Goal: Task Accomplishment & Management: Use online tool/utility

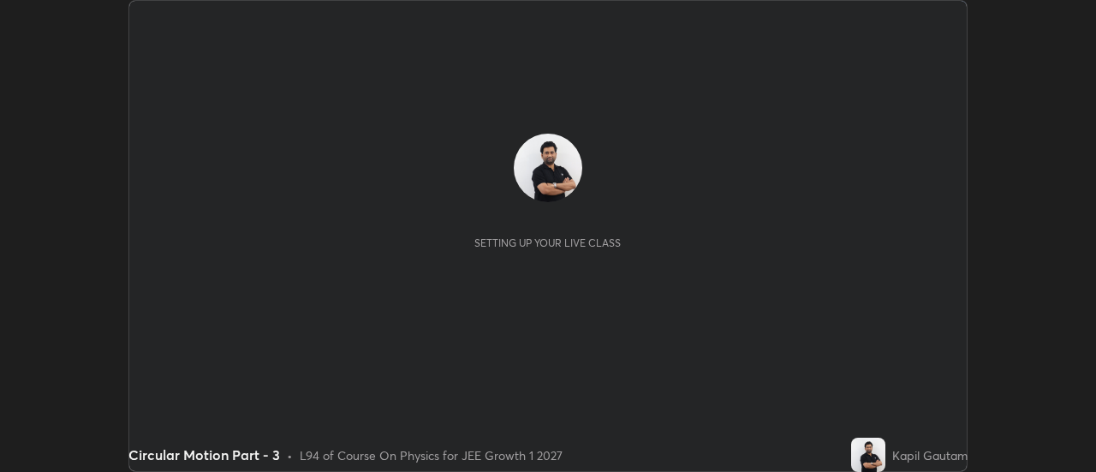
scroll to position [472, 1095]
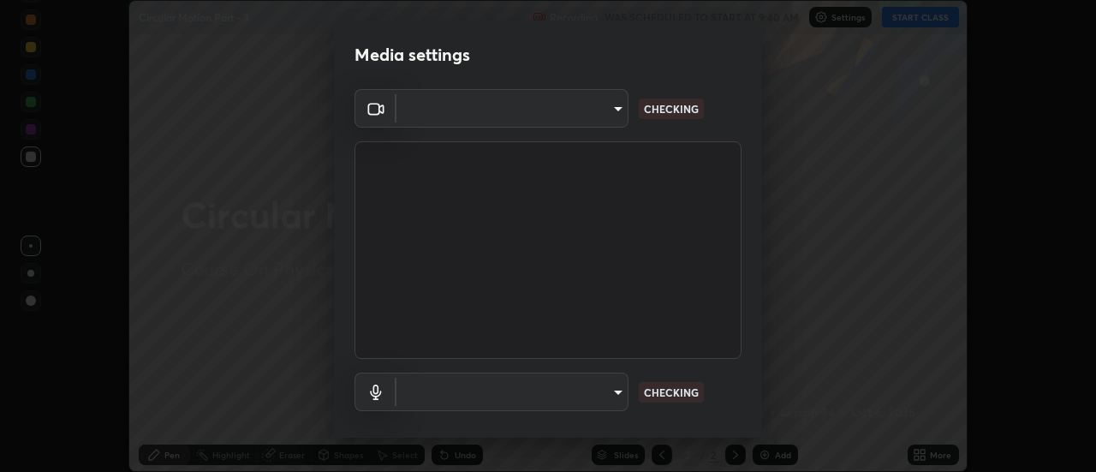
type input "751d449d604e4b96ecedde1e1f6f716fb17d1e84b34bafc94373a3023f52de87"
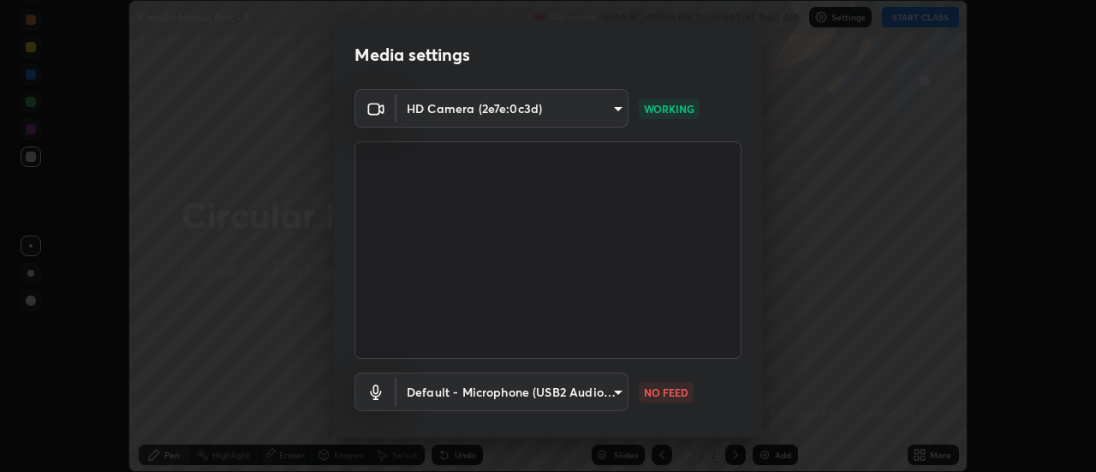
click at [614, 385] on body "Erase all Circular Motion Part - 3 Recording WAS SCHEDULED TO START AT 9:40 AM …" at bounding box center [548, 236] width 1096 height 472
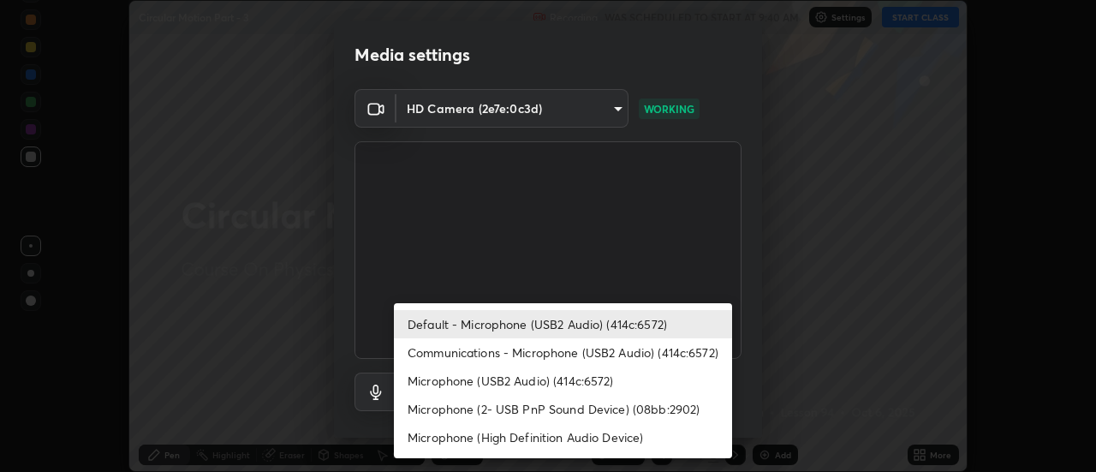
click at [694, 349] on li "Communications - Microphone (USB2 Audio) (414c:6572)" at bounding box center [563, 352] width 338 height 28
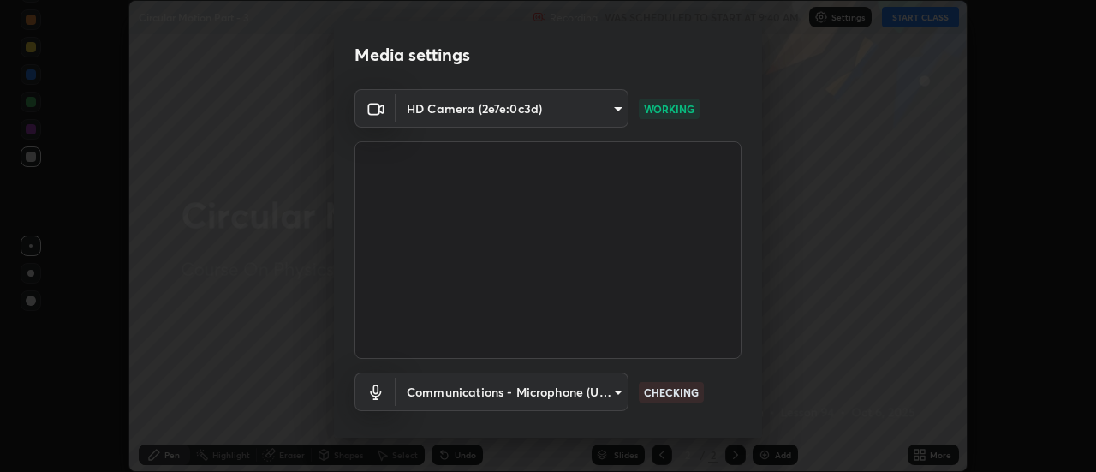
click at [609, 394] on body "Erase all Circular Motion Part - 3 Recording WAS SCHEDULED TO START AT 9:40 AM …" at bounding box center [548, 236] width 1096 height 472
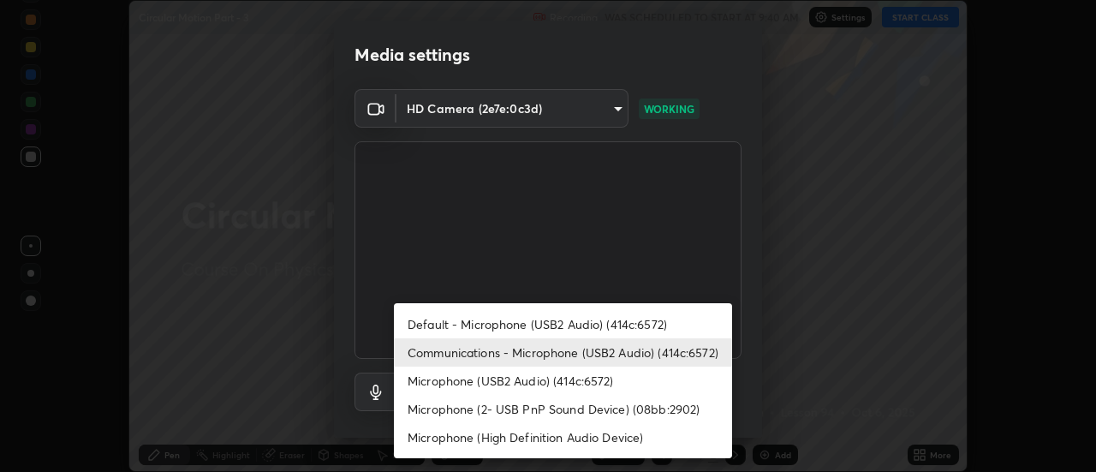
click at [646, 319] on li "Default - Microphone (USB2 Audio) (414c:6572)" at bounding box center [563, 324] width 338 height 28
type input "default"
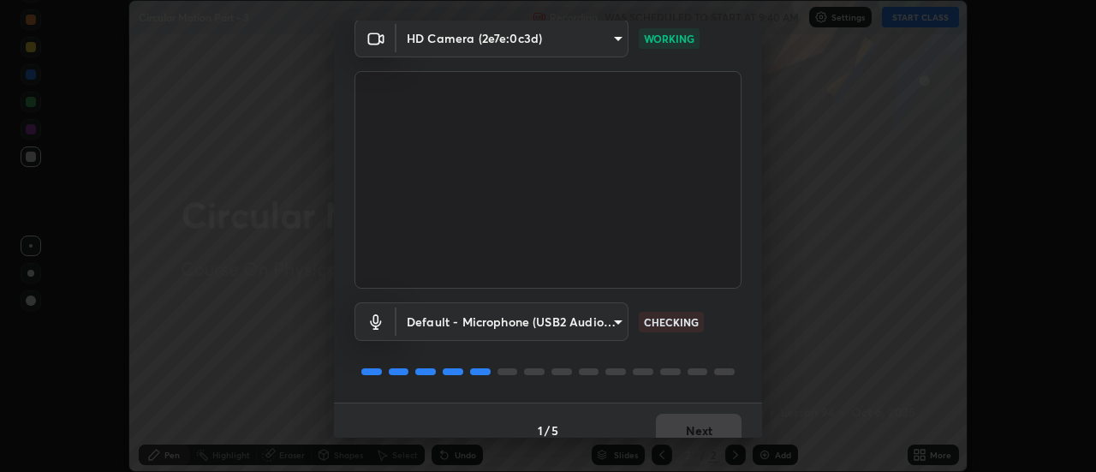
scroll to position [90, 0]
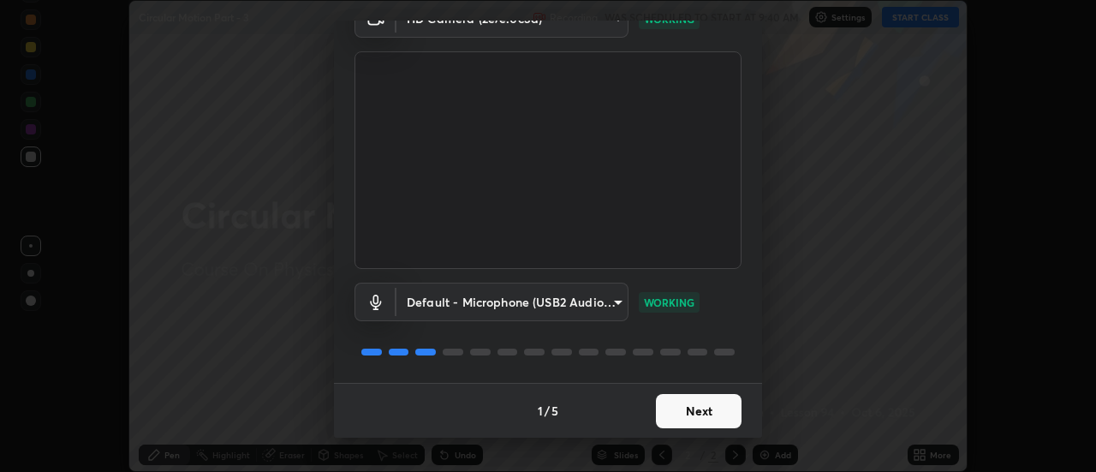
click at [725, 410] on button "Next" at bounding box center [699, 411] width 86 height 34
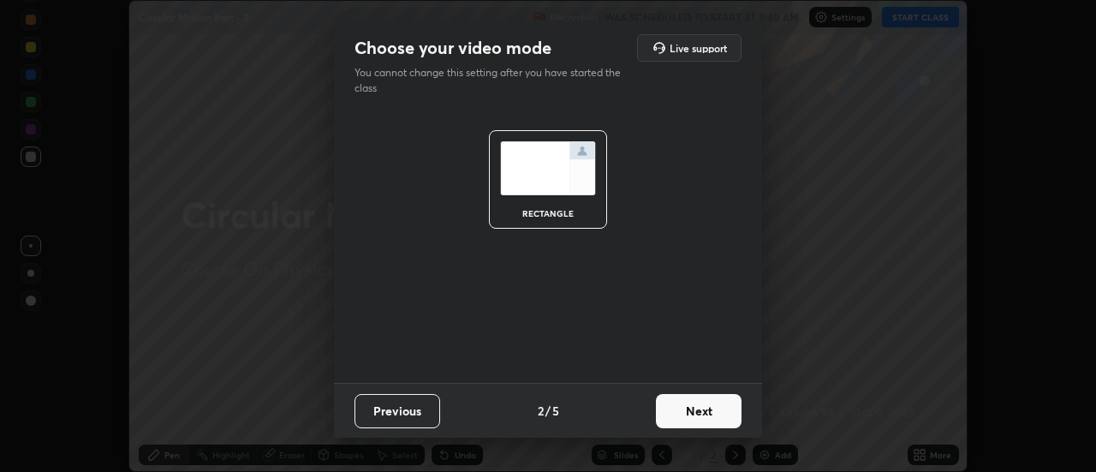
scroll to position [0, 0]
click at [731, 415] on button "Next" at bounding box center [699, 411] width 86 height 34
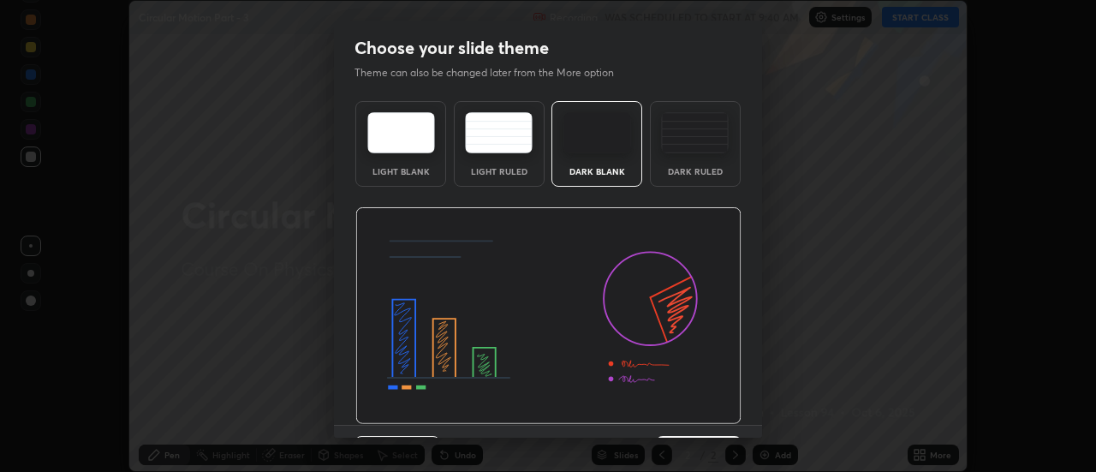
scroll to position [42, 0]
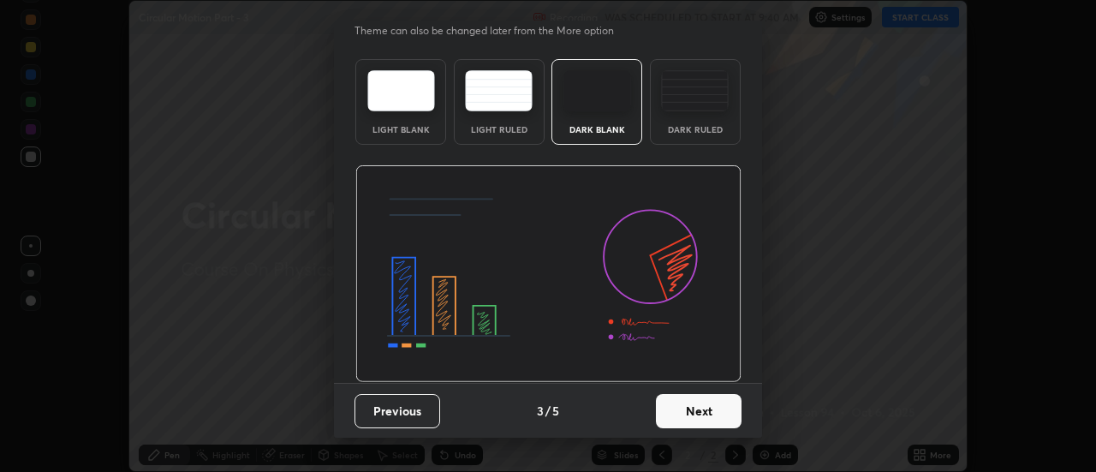
click at [729, 423] on button "Next" at bounding box center [699, 411] width 86 height 34
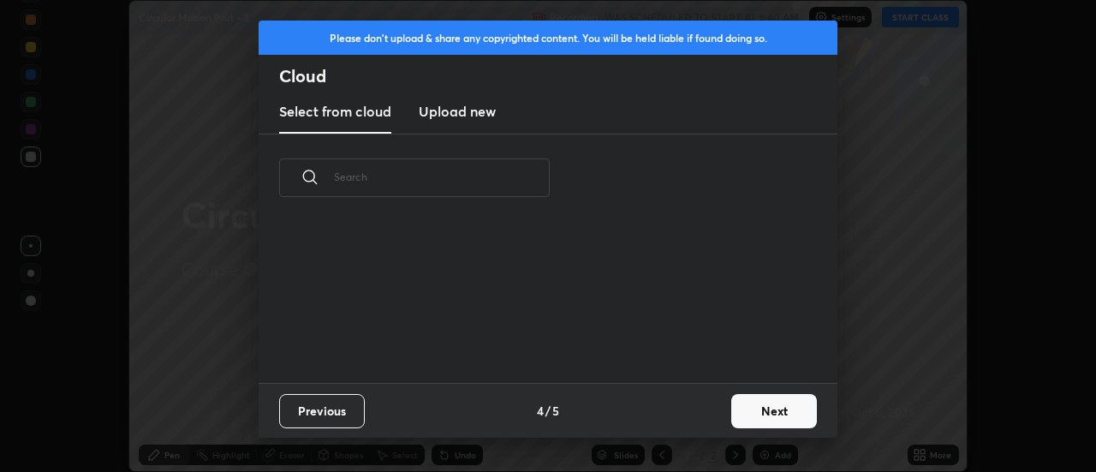
scroll to position [0, 0]
click at [767, 420] on button "Next" at bounding box center [774, 411] width 86 height 34
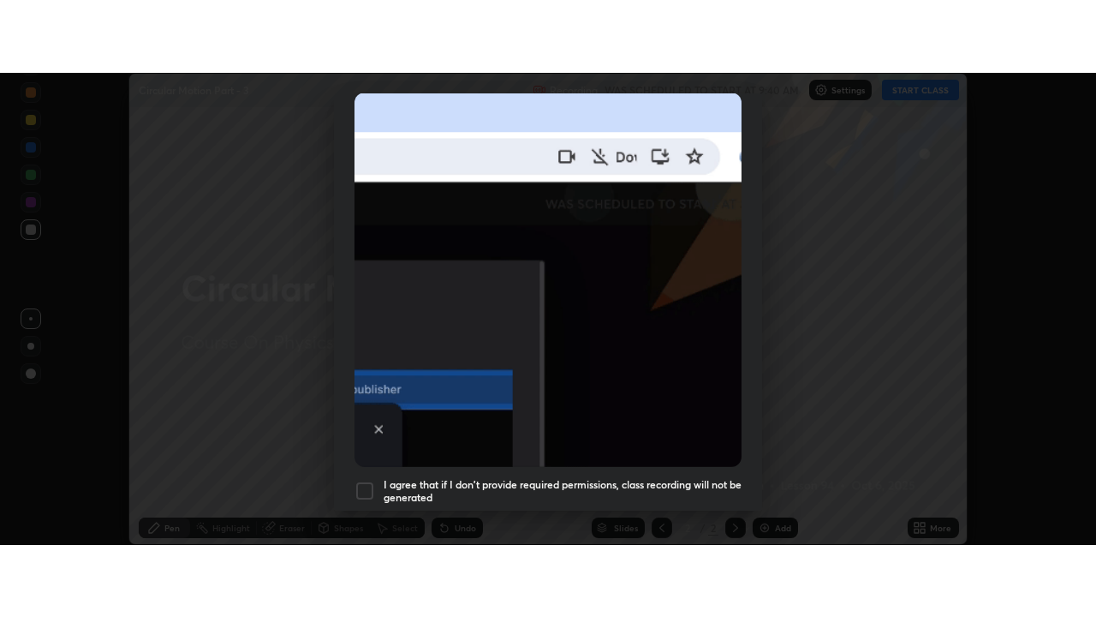
scroll to position [439, 0]
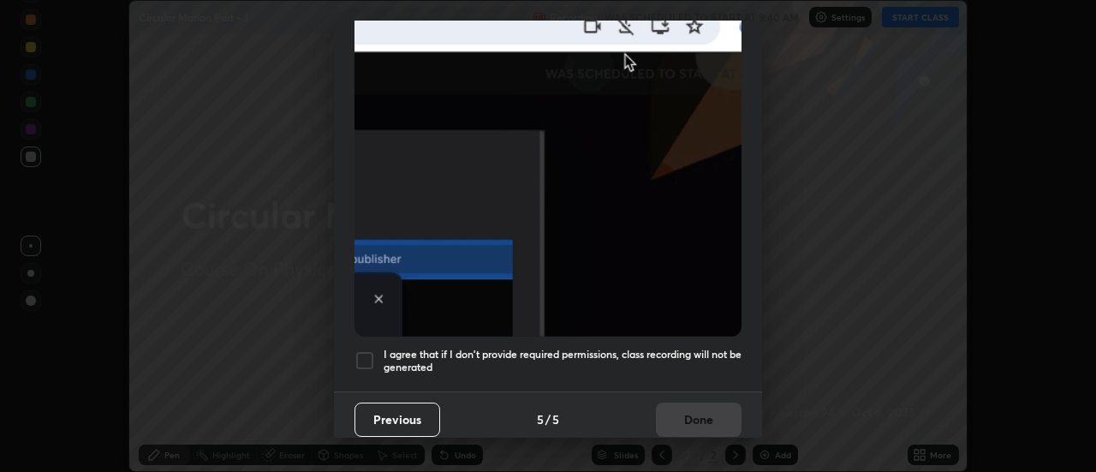
click at [735, 356] on h5 "I agree that if I don't provide required permissions, class recording will not …" at bounding box center [563, 361] width 358 height 27
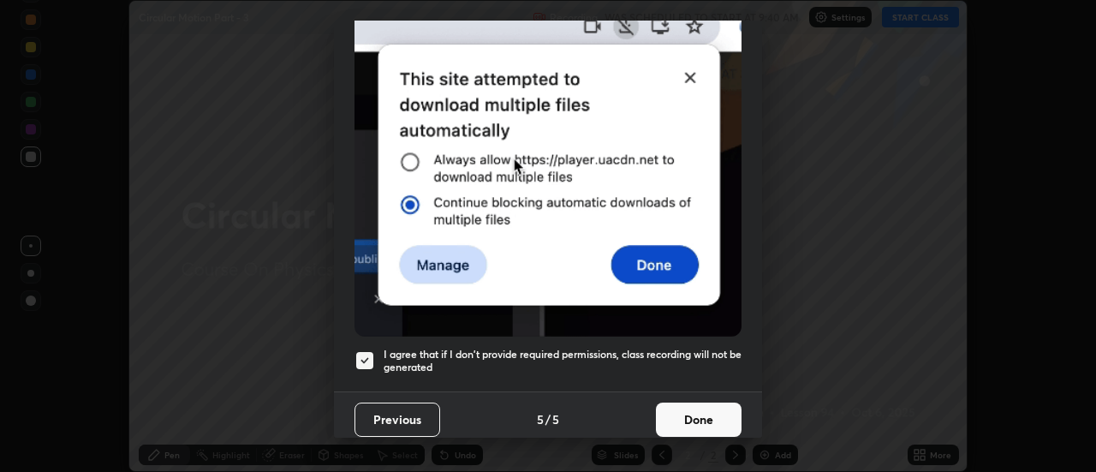
click at [719, 409] on button "Done" at bounding box center [699, 420] width 86 height 34
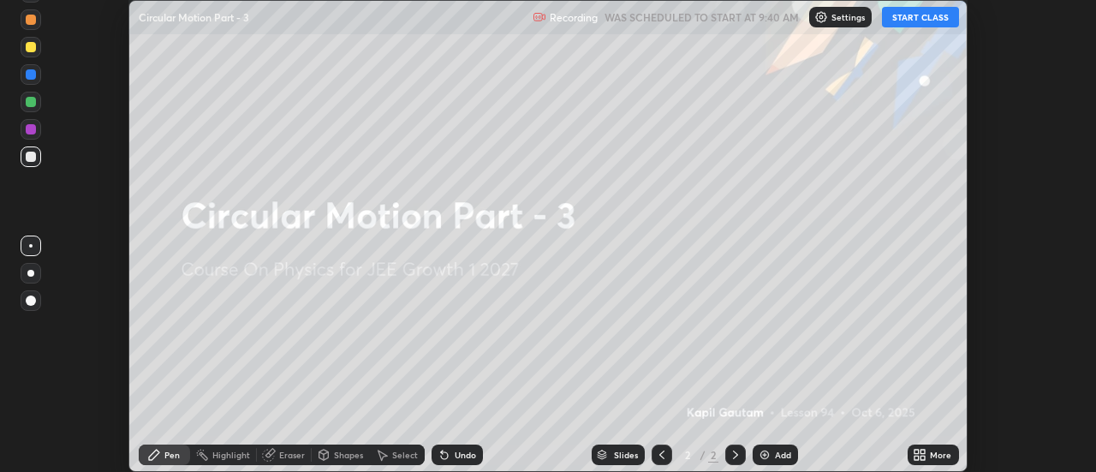
click at [939, 454] on div "More" at bounding box center [940, 455] width 21 height 9
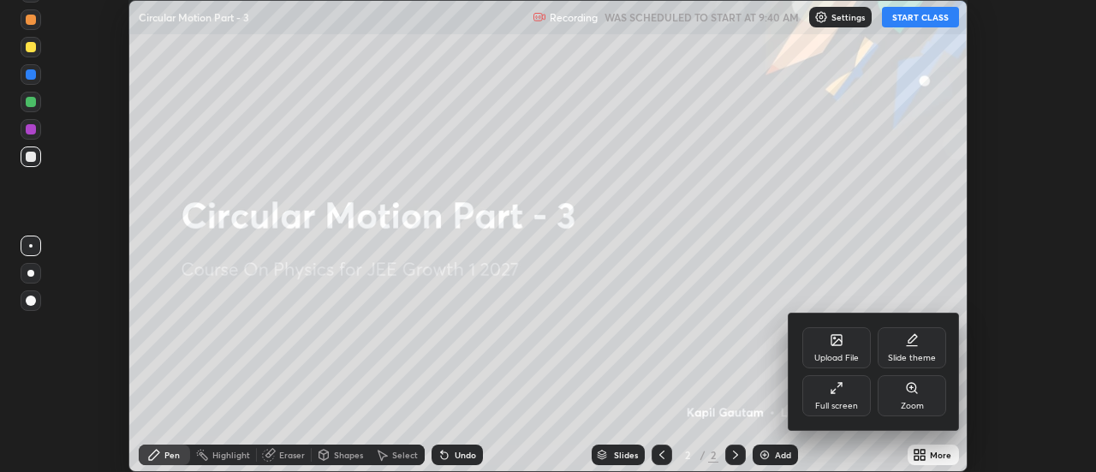
click at [857, 392] on div "Full screen" at bounding box center [837, 395] width 69 height 41
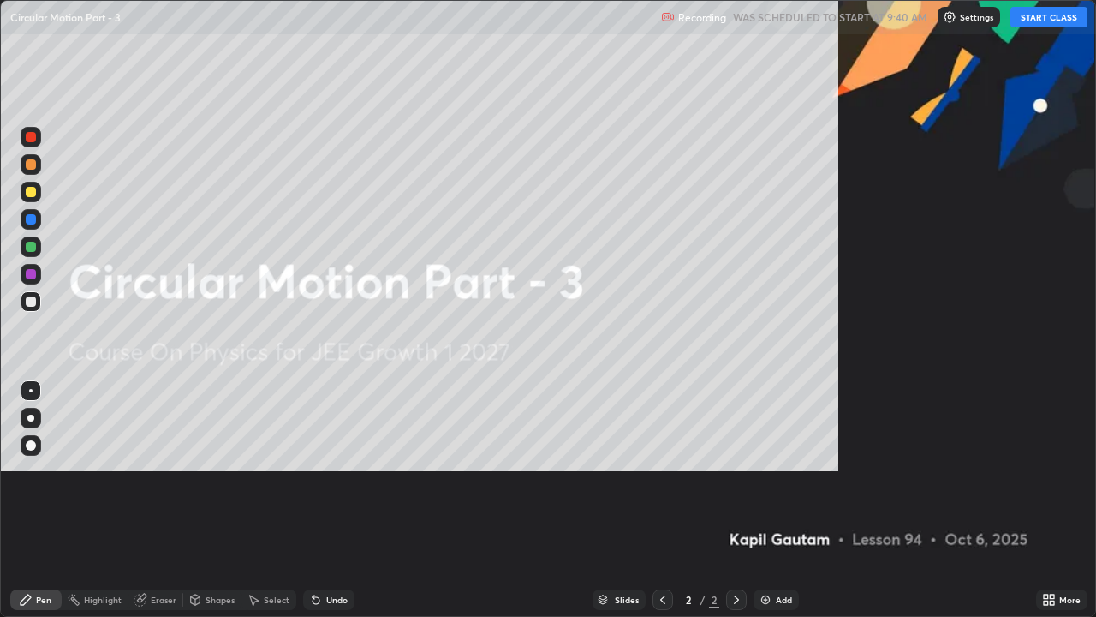
scroll to position [617, 1096]
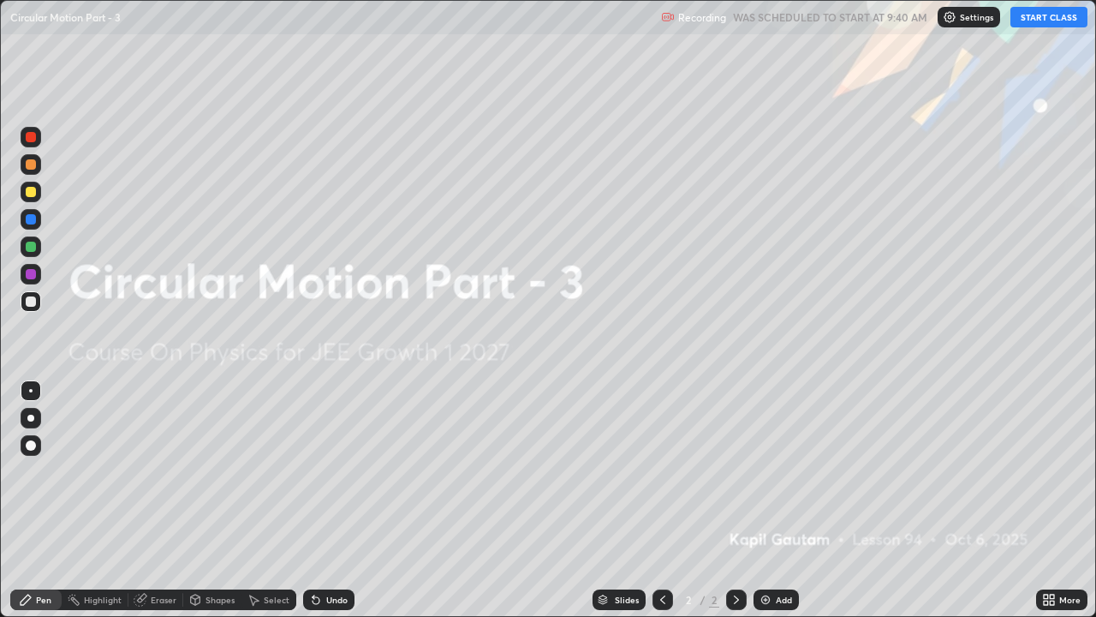
click at [782, 471] on div "Add" at bounding box center [784, 599] width 16 height 9
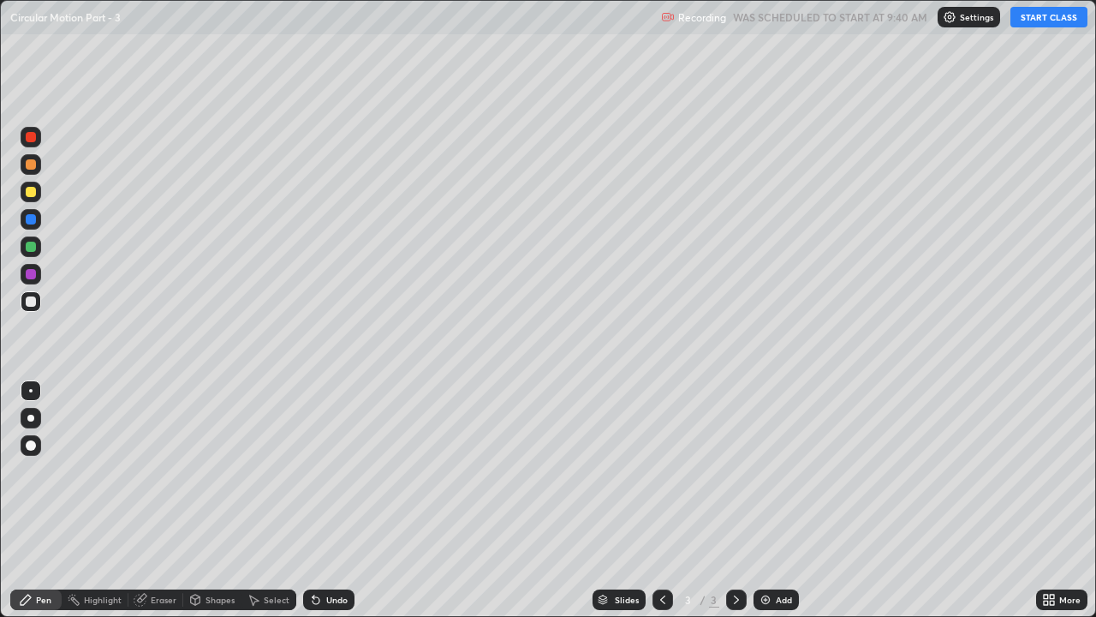
click at [31, 418] on div at bounding box center [30, 418] width 7 height 7
click at [33, 190] on div at bounding box center [31, 192] width 10 height 10
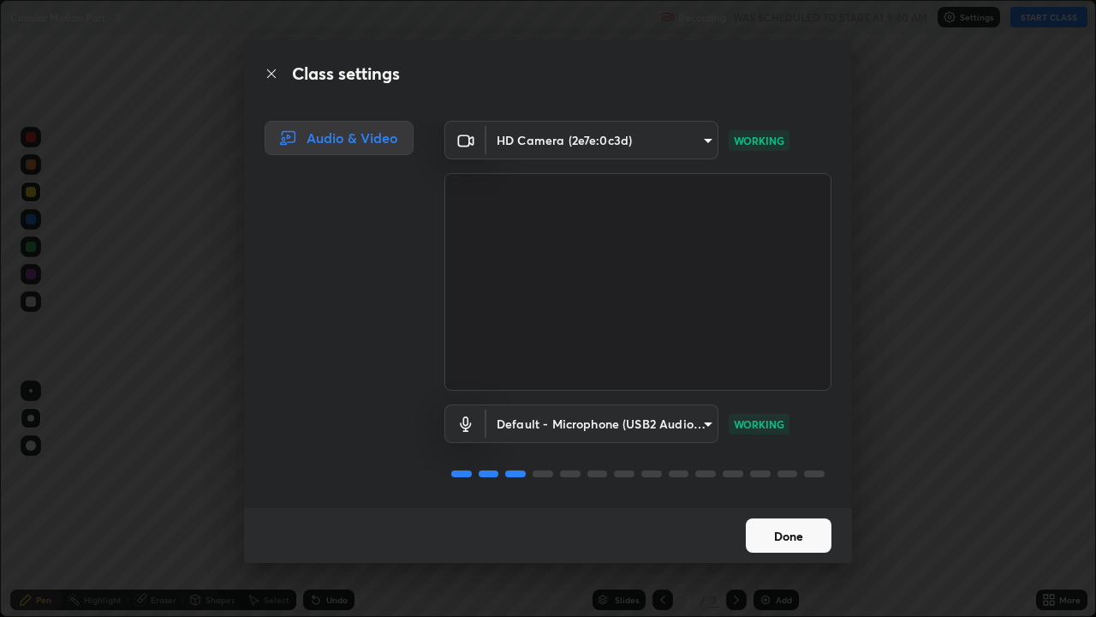
click at [808, 471] on button "Done" at bounding box center [789, 535] width 86 height 34
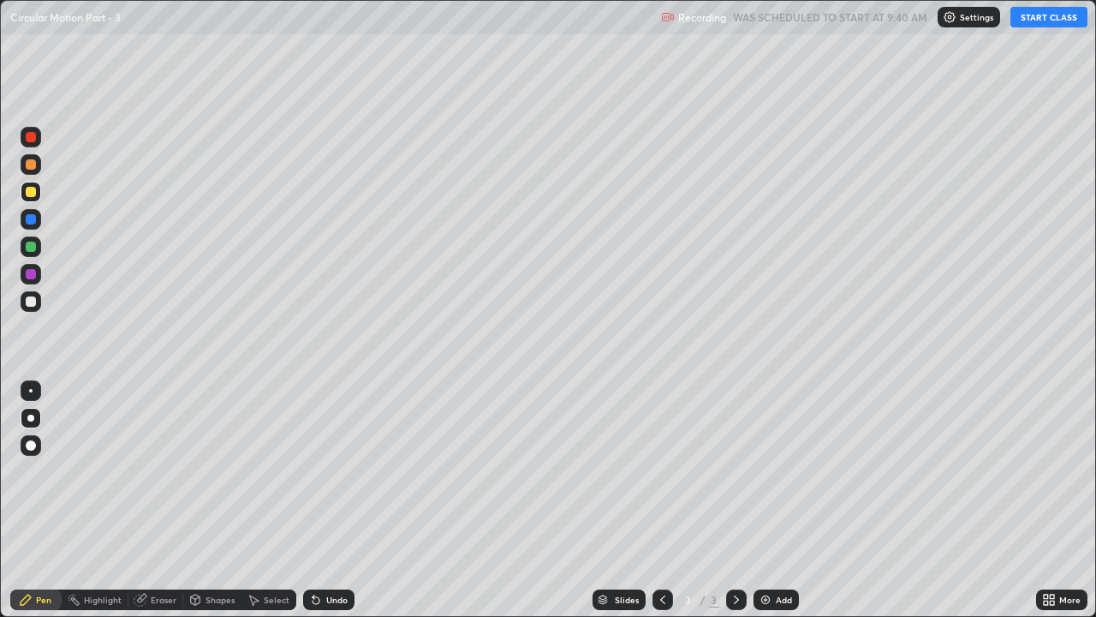
click at [1035, 21] on button "START CLASS" at bounding box center [1049, 17] width 77 height 21
click at [35, 305] on div at bounding box center [31, 301] width 21 height 21
click at [780, 471] on div "Add" at bounding box center [784, 599] width 16 height 9
click at [35, 251] on div at bounding box center [31, 246] width 21 height 21
click at [331, 471] on div "Undo" at bounding box center [336, 599] width 21 height 9
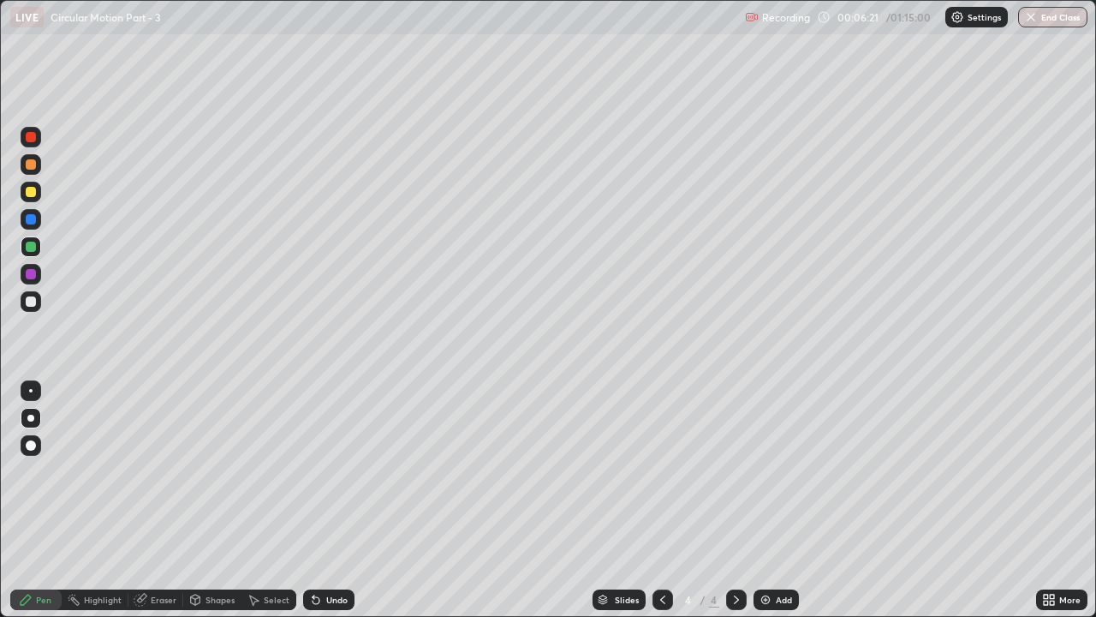
click at [328, 471] on div "Undo" at bounding box center [328, 599] width 51 height 21
click at [331, 471] on div "Undo" at bounding box center [328, 599] width 51 height 21
click at [782, 471] on div "Add" at bounding box center [776, 599] width 45 height 21
click at [39, 306] on div at bounding box center [31, 301] width 21 height 21
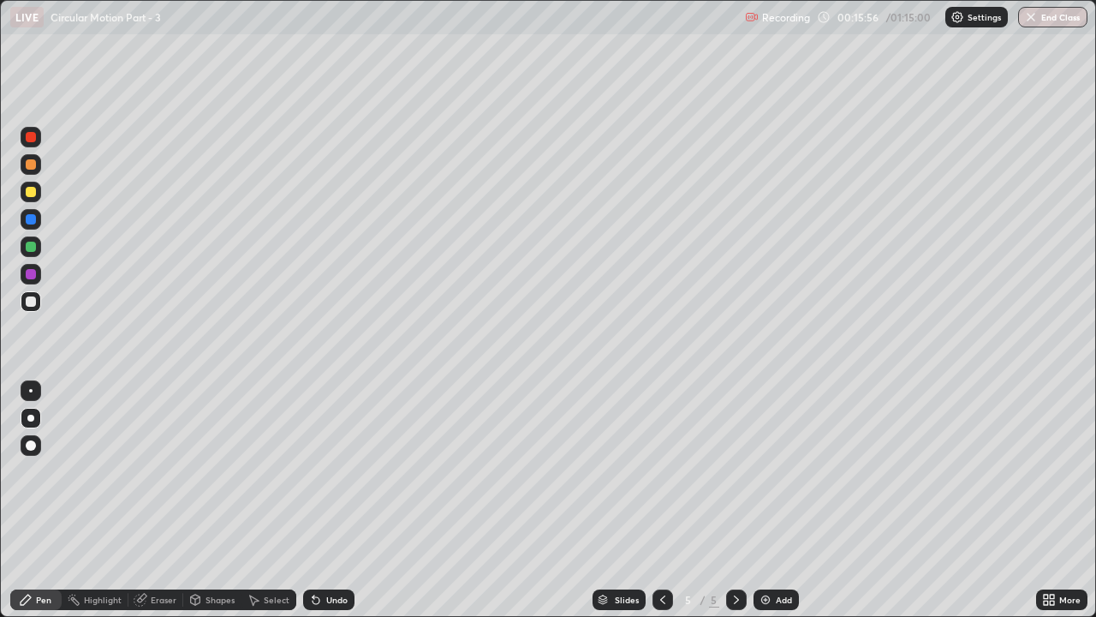
click at [331, 471] on div "Undo" at bounding box center [328, 599] width 51 height 21
click at [771, 471] on div "Add" at bounding box center [776, 599] width 45 height 21
click at [33, 248] on div at bounding box center [31, 247] width 10 height 10
click at [776, 471] on div "Add" at bounding box center [784, 599] width 16 height 9
click at [780, 471] on div "Add" at bounding box center [784, 599] width 16 height 9
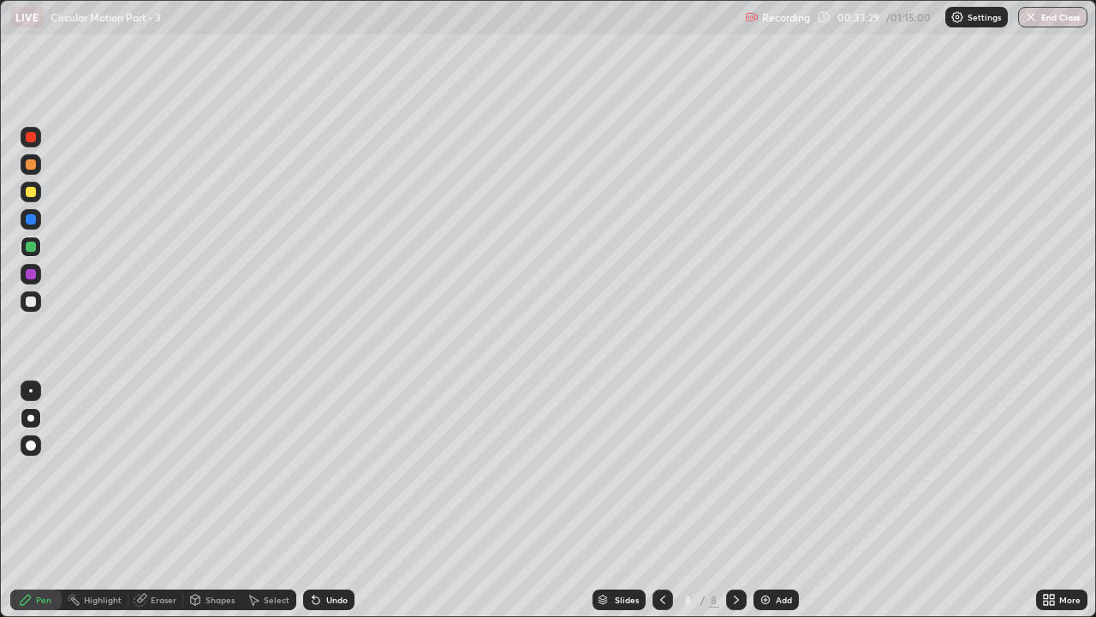
click at [33, 304] on div at bounding box center [31, 301] width 10 height 10
click at [29, 195] on div at bounding box center [31, 192] width 10 height 10
click at [331, 471] on div "Undo" at bounding box center [336, 599] width 21 height 9
click at [780, 471] on div "Add" at bounding box center [784, 599] width 16 height 9
click at [33, 302] on div at bounding box center [31, 301] width 10 height 10
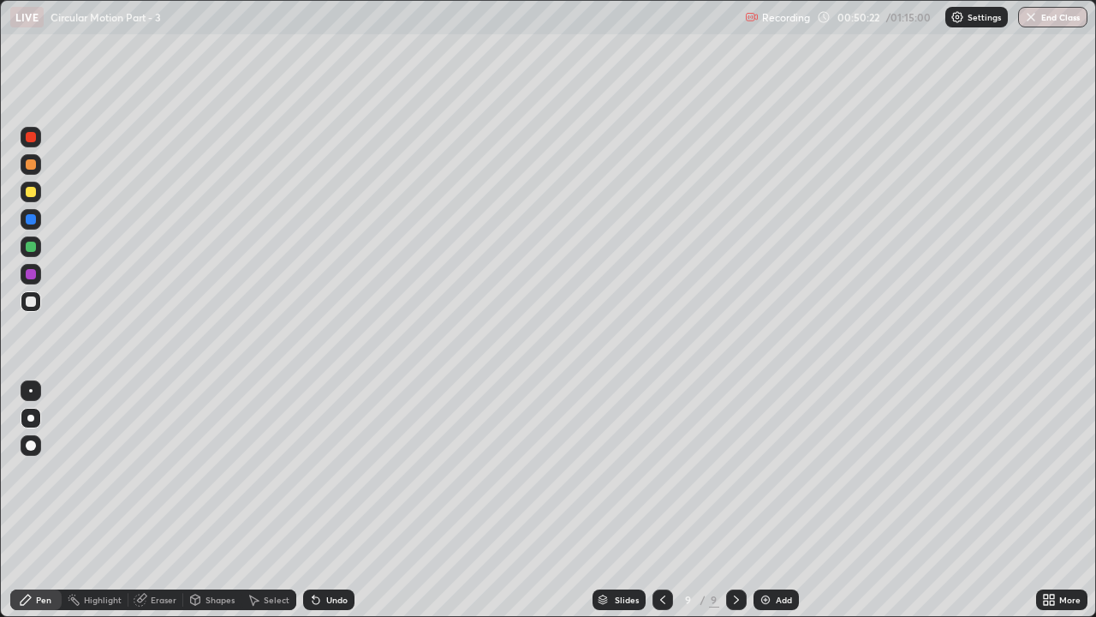
click at [32, 192] on div at bounding box center [31, 192] width 10 height 10
click at [30, 305] on div at bounding box center [31, 301] width 10 height 10
click at [340, 471] on div "Undo" at bounding box center [336, 599] width 21 height 9
click at [27, 191] on div at bounding box center [31, 192] width 10 height 10
click at [773, 471] on div "Add" at bounding box center [776, 599] width 45 height 21
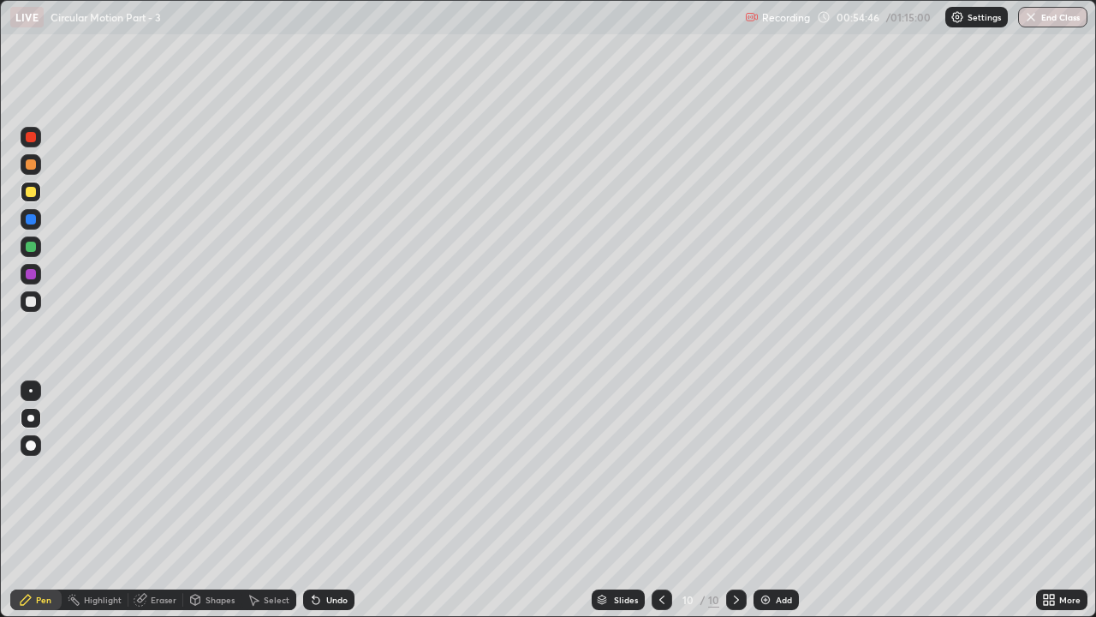
click at [337, 471] on div "Undo" at bounding box center [328, 599] width 51 height 21
click at [32, 301] on div at bounding box center [31, 301] width 10 height 10
click at [336, 471] on div "Undo" at bounding box center [336, 599] width 21 height 9
click at [767, 471] on img at bounding box center [766, 600] width 14 height 14
click at [29, 192] on div at bounding box center [31, 192] width 10 height 10
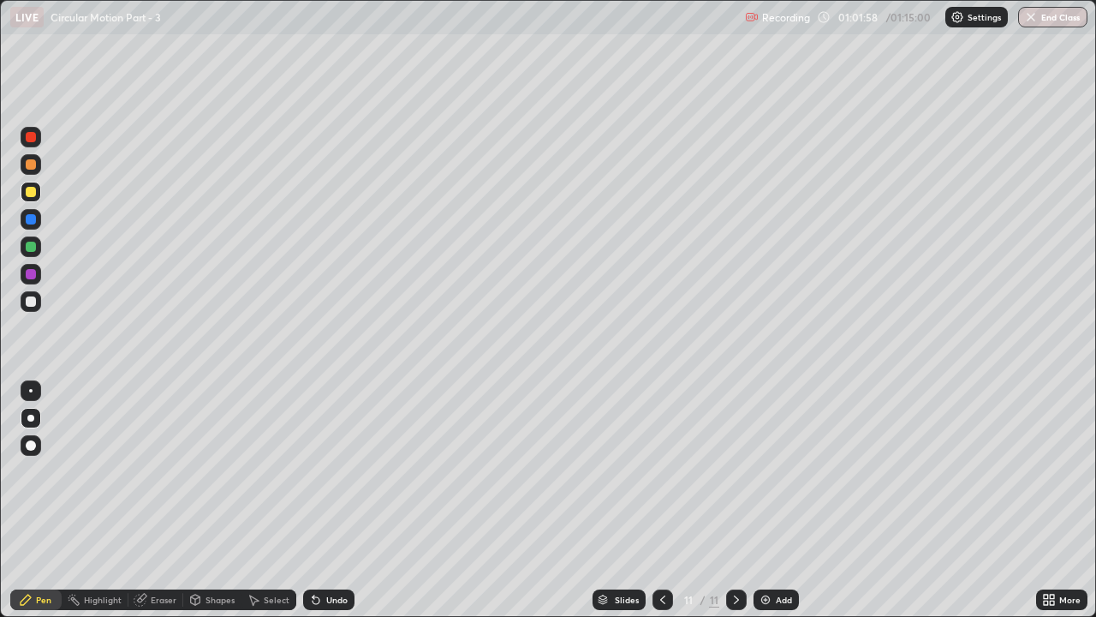
click at [337, 471] on div "Undo" at bounding box center [336, 599] width 21 height 9
click at [331, 471] on div "Undo" at bounding box center [336, 599] width 21 height 9
click at [330, 471] on div "Undo" at bounding box center [336, 599] width 21 height 9
click at [33, 305] on div at bounding box center [31, 301] width 10 height 10
click at [784, 471] on div "Add" at bounding box center [784, 599] width 16 height 9
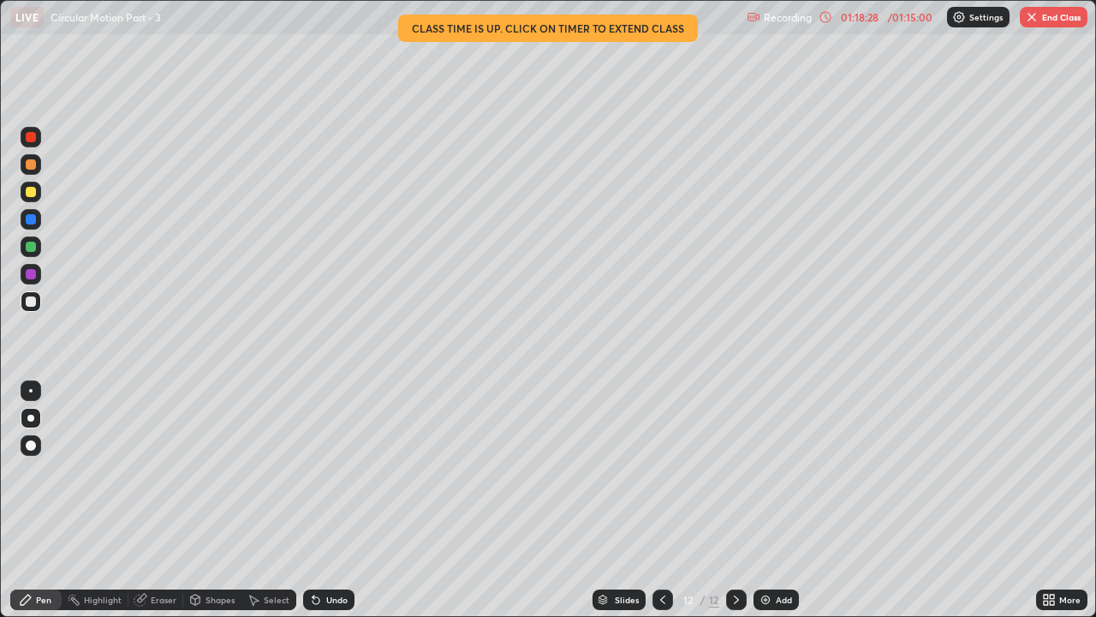
click at [1055, 16] on button "End Class" at bounding box center [1054, 17] width 68 height 21
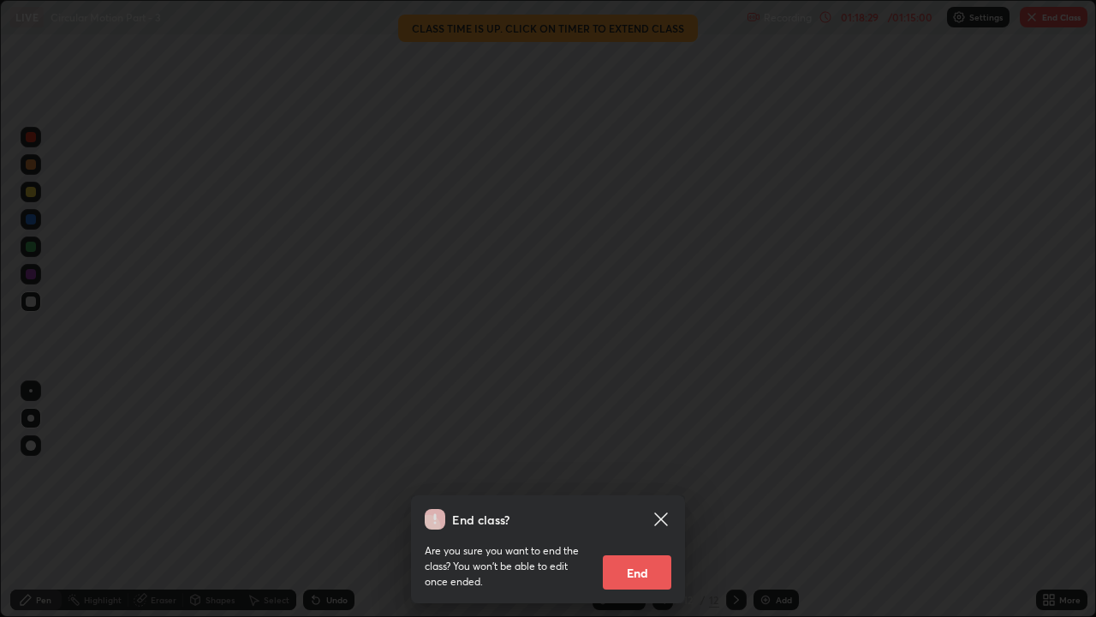
click at [651, 471] on button "End" at bounding box center [637, 572] width 69 height 34
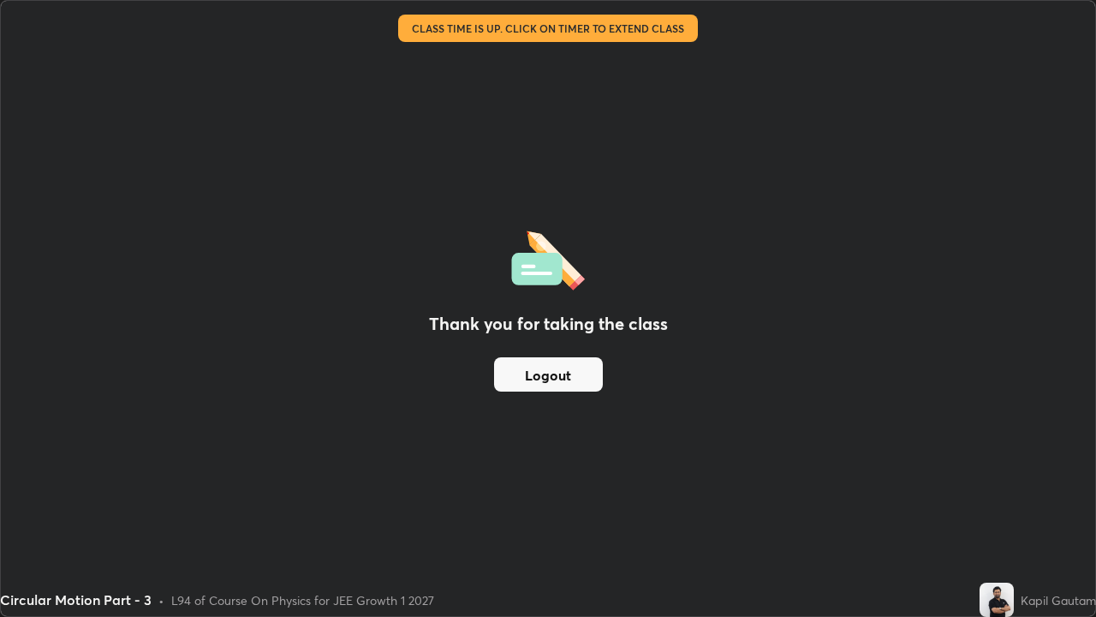
click at [578, 382] on button "Logout" at bounding box center [548, 374] width 109 height 34
